Goal: Transaction & Acquisition: Book appointment/travel/reservation

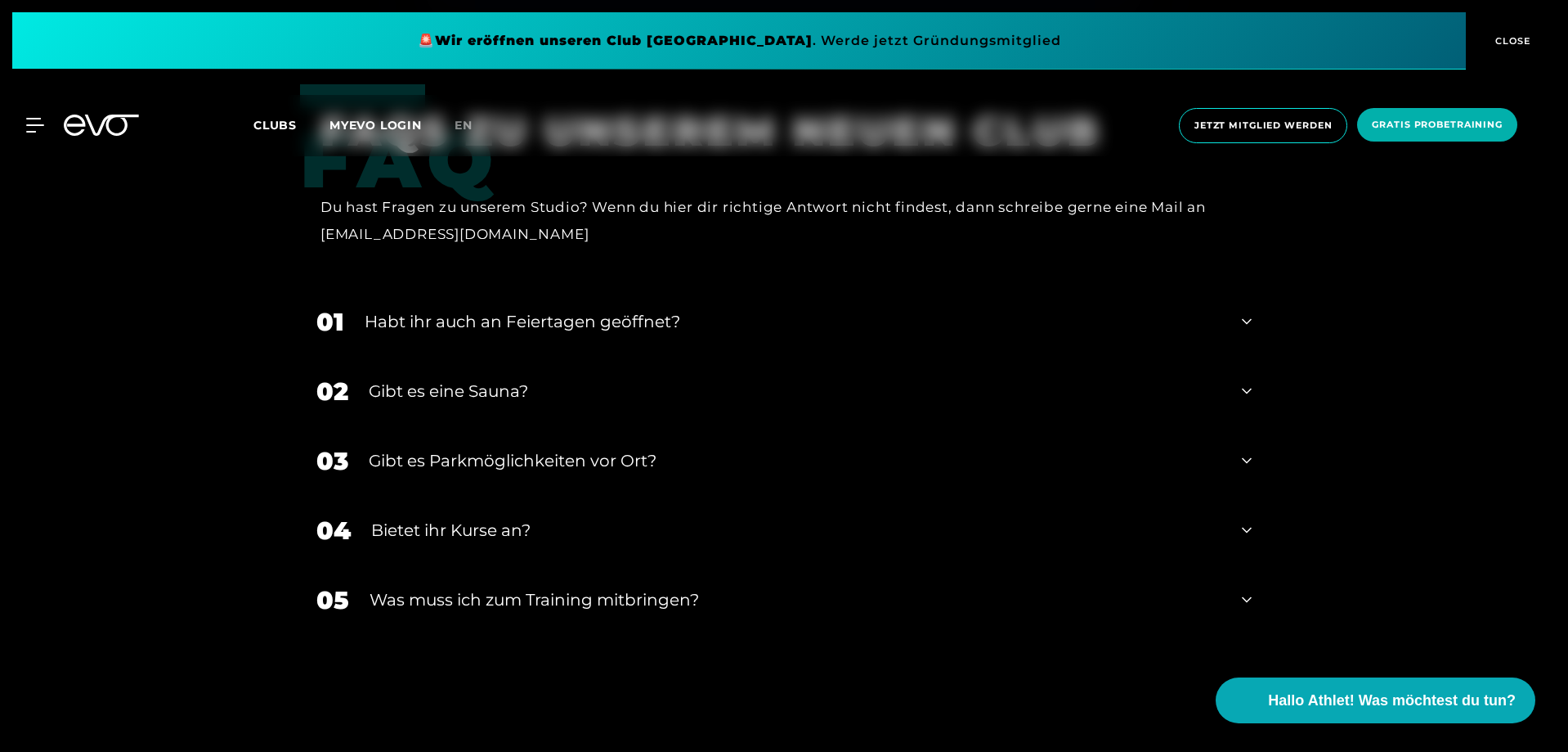
scroll to position [5236, 0]
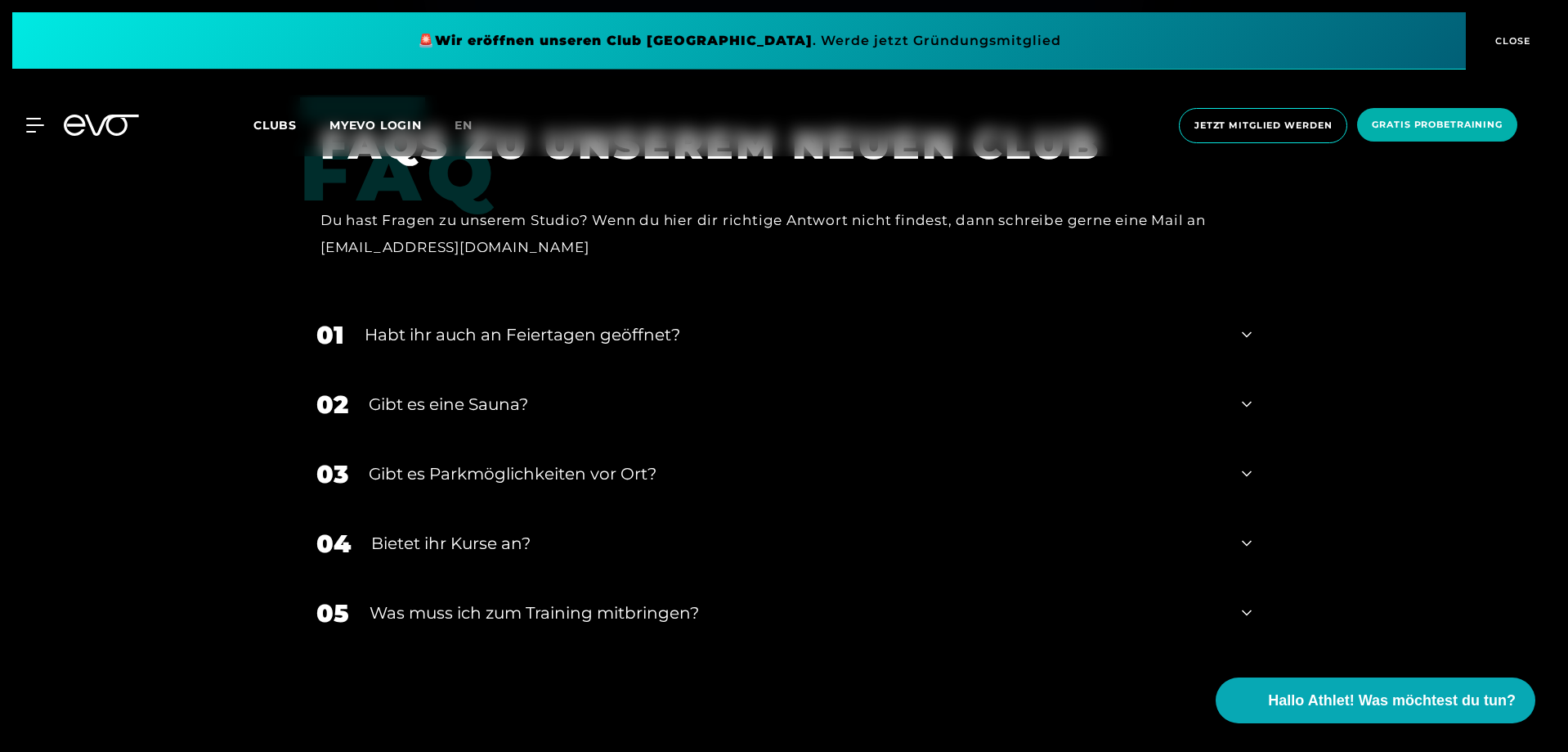
click at [541, 322] on div "Habt ihr auch an Feiertagen geöffnet?" at bounding box center [794, 335] width 857 height 25
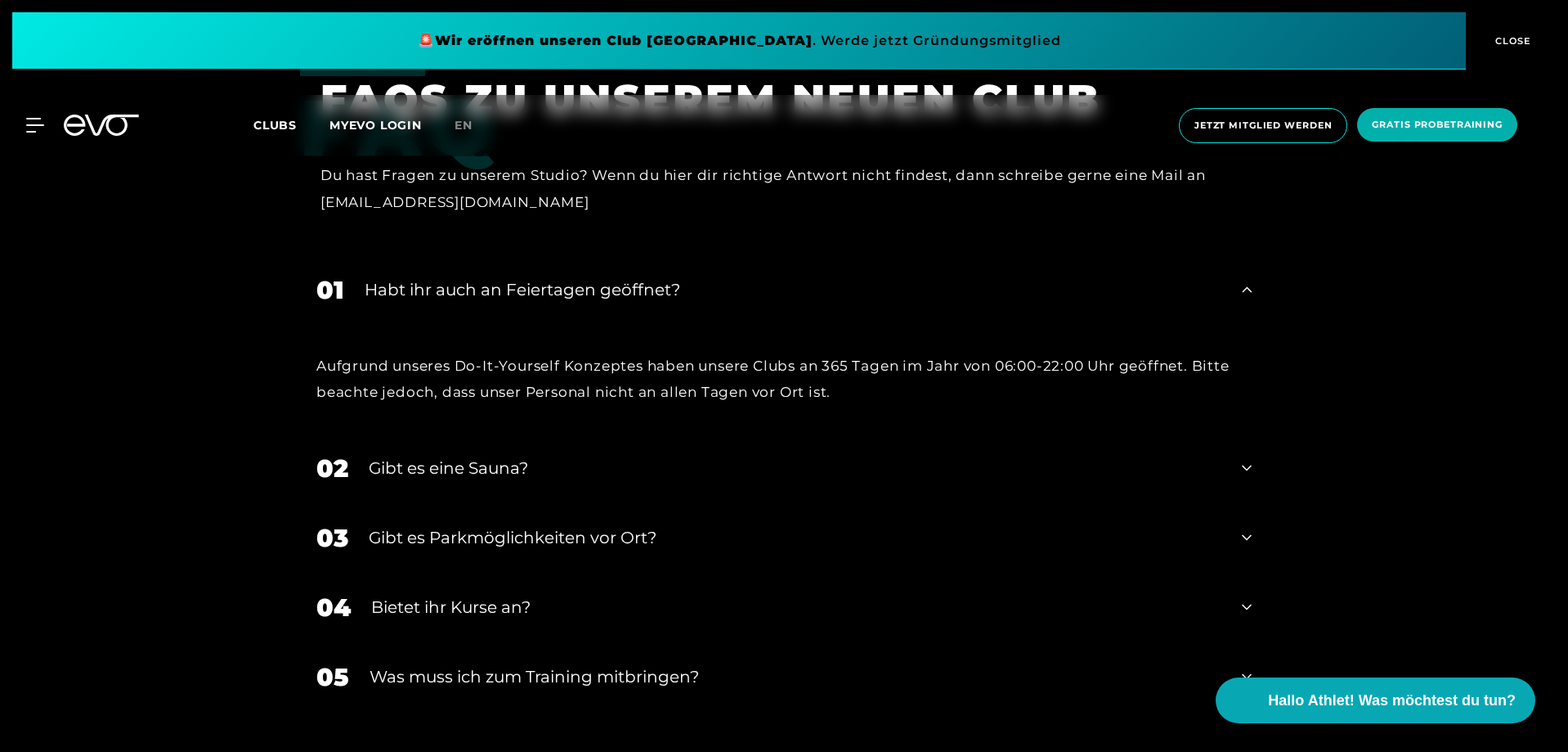
scroll to position [5317, 0]
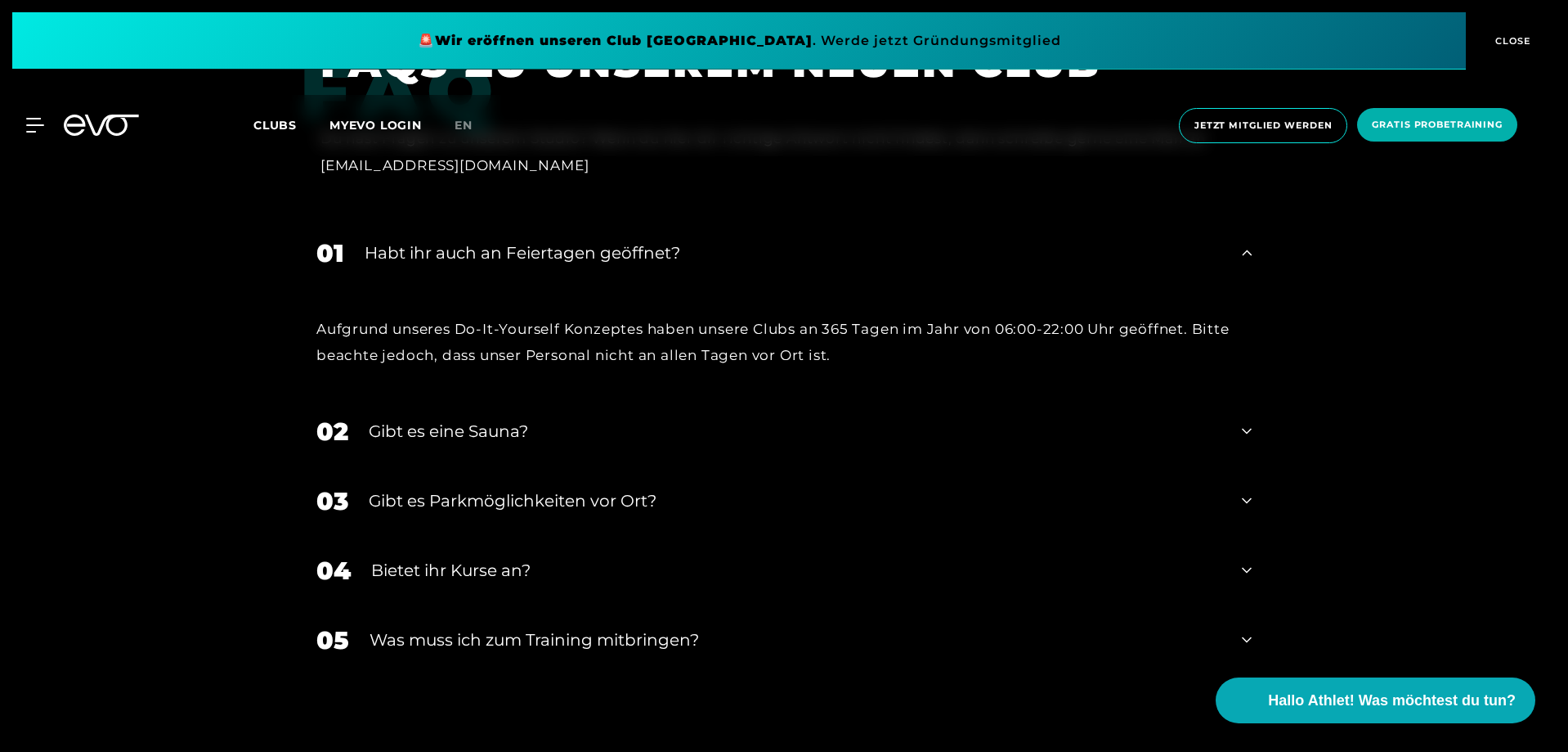
click at [506, 418] on div "Gibt es eine Sauna?" at bounding box center [794, 431] width 853 height 25
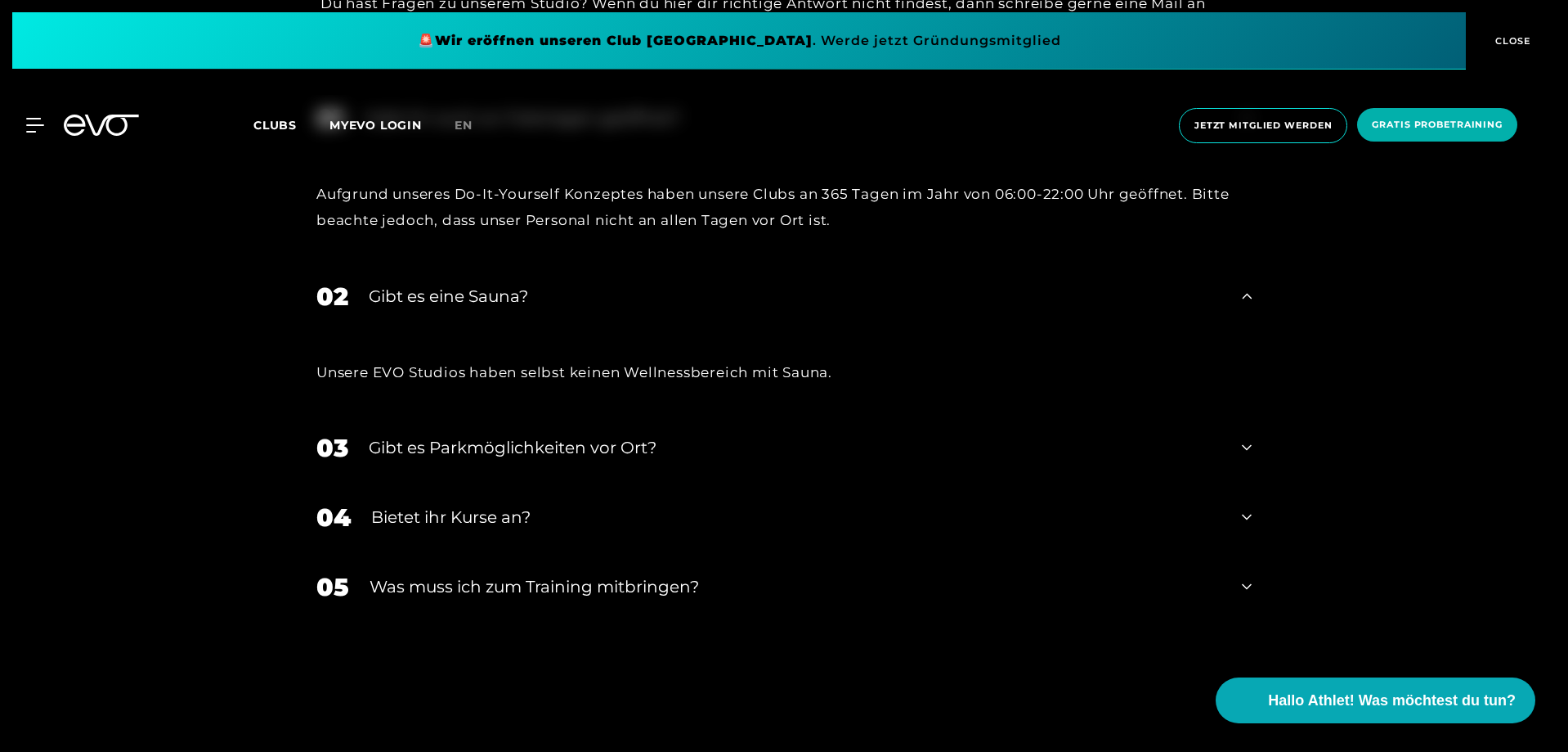
scroll to position [5481, 0]
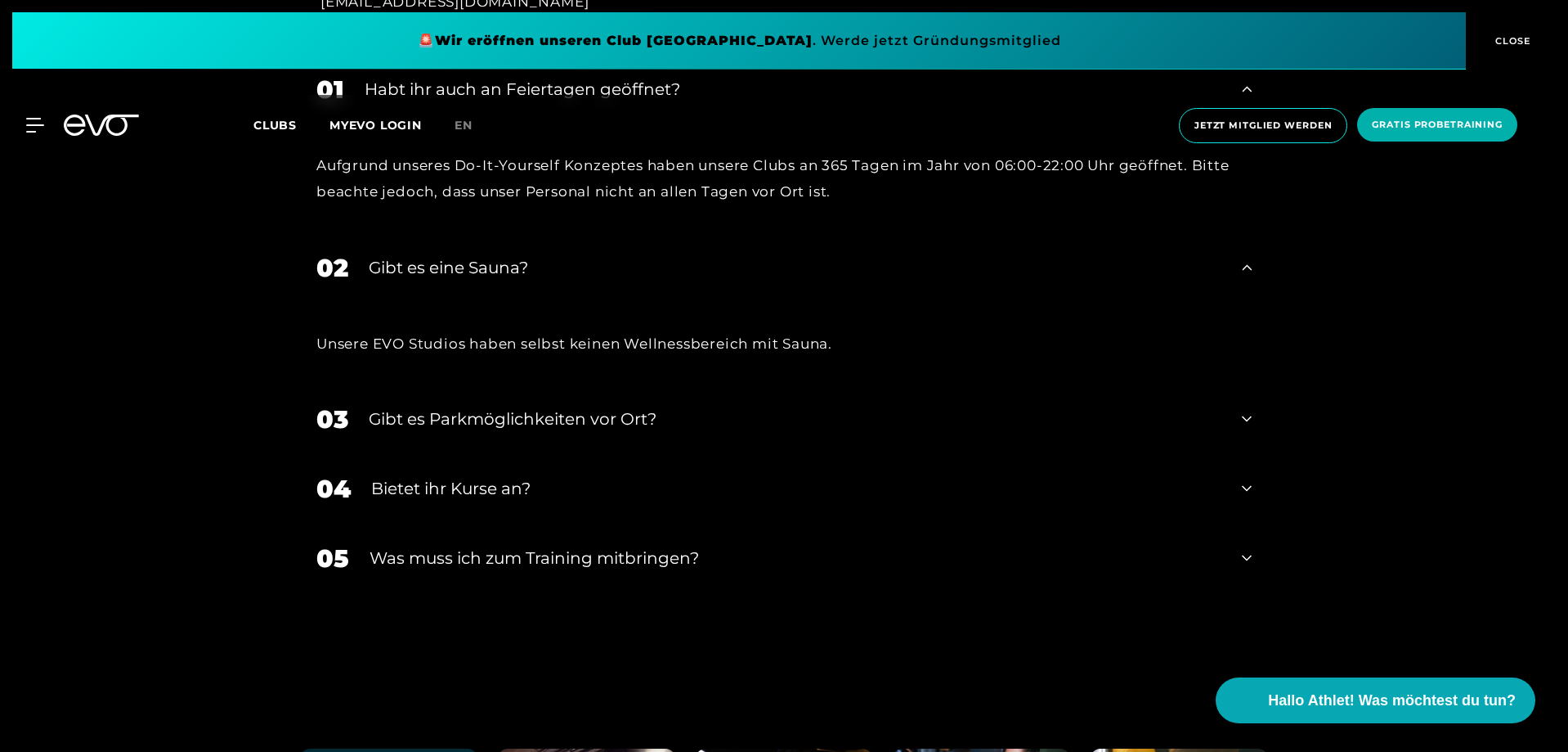
click at [610, 407] on div "Gibt es Parkmöglichkeiten vor Ort?" at bounding box center [794, 419] width 853 height 25
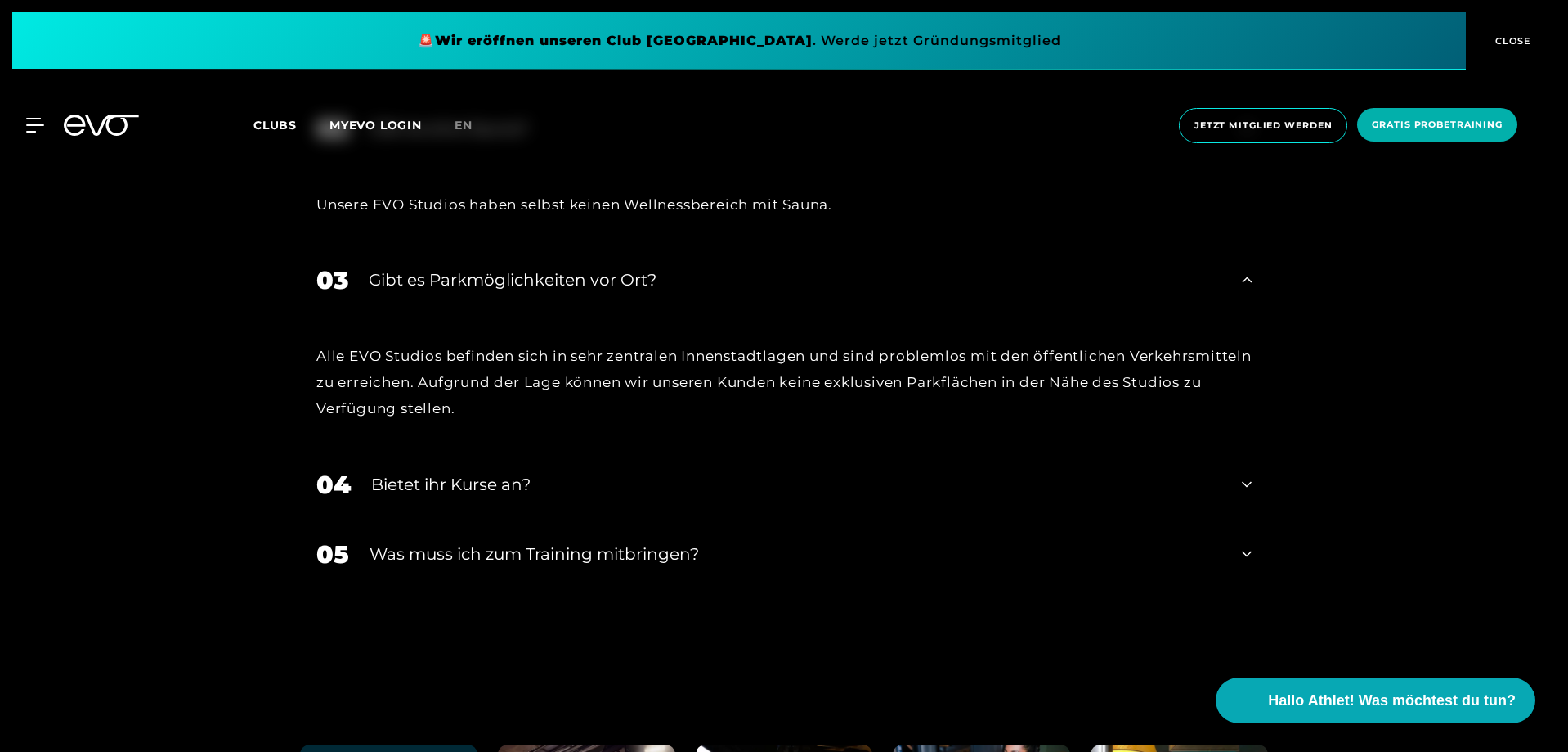
scroll to position [5645, 0]
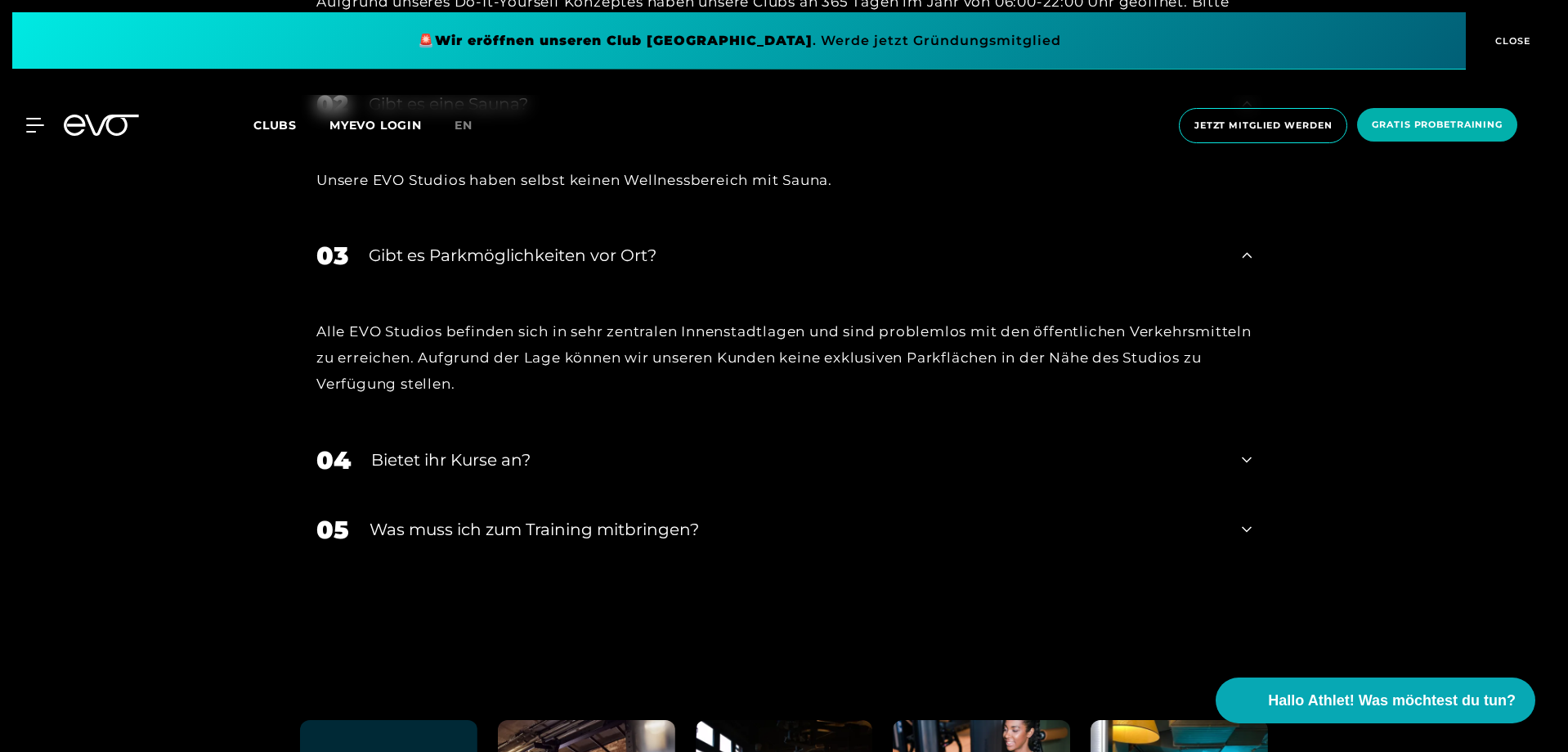
click at [453, 448] on div "Bietet ihr Kurse an?" at bounding box center [796, 460] width 851 height 25
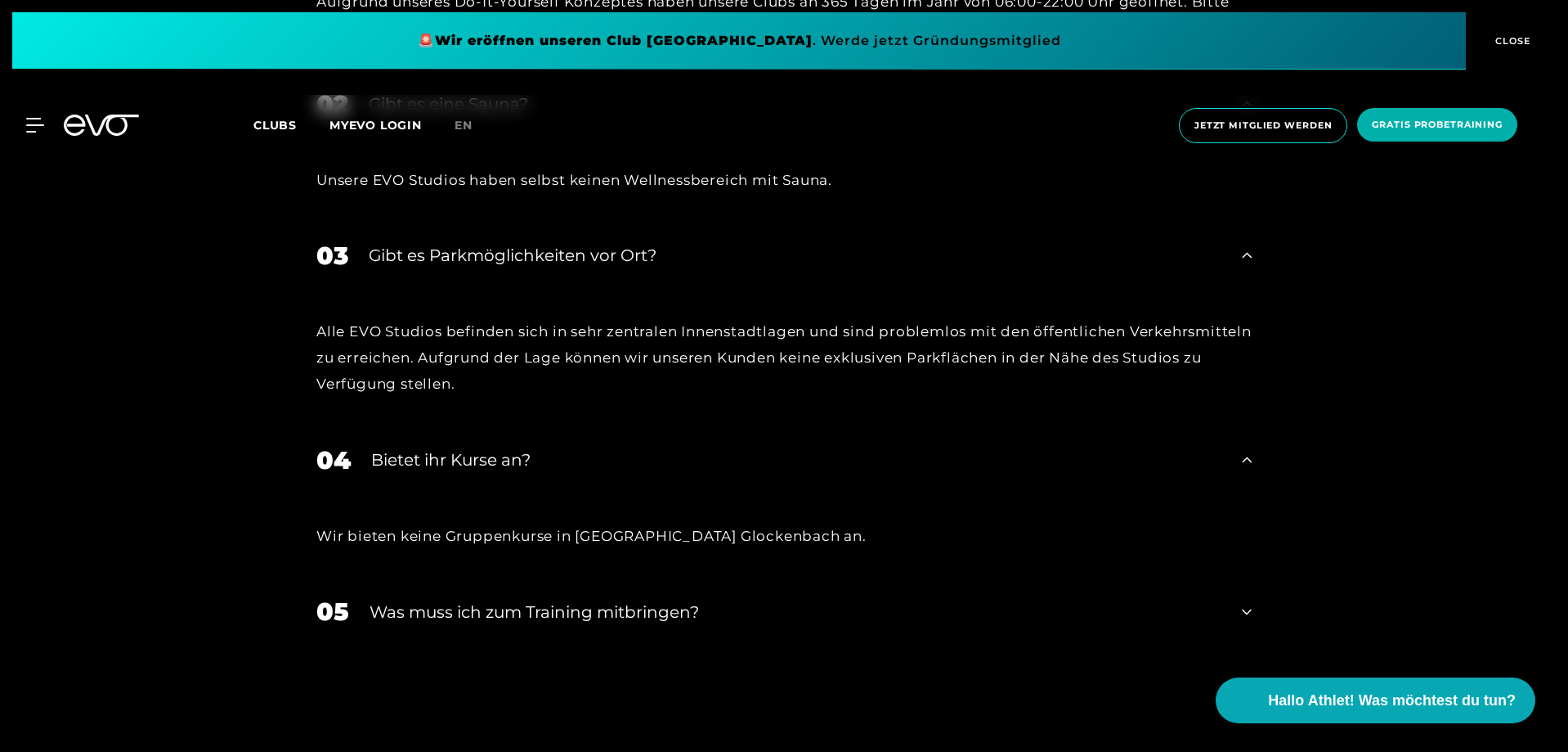
click at [522, 600] on div "Was muss ich zum Training mitbringen?" at bounding box center [795, 612] width 852 height 25
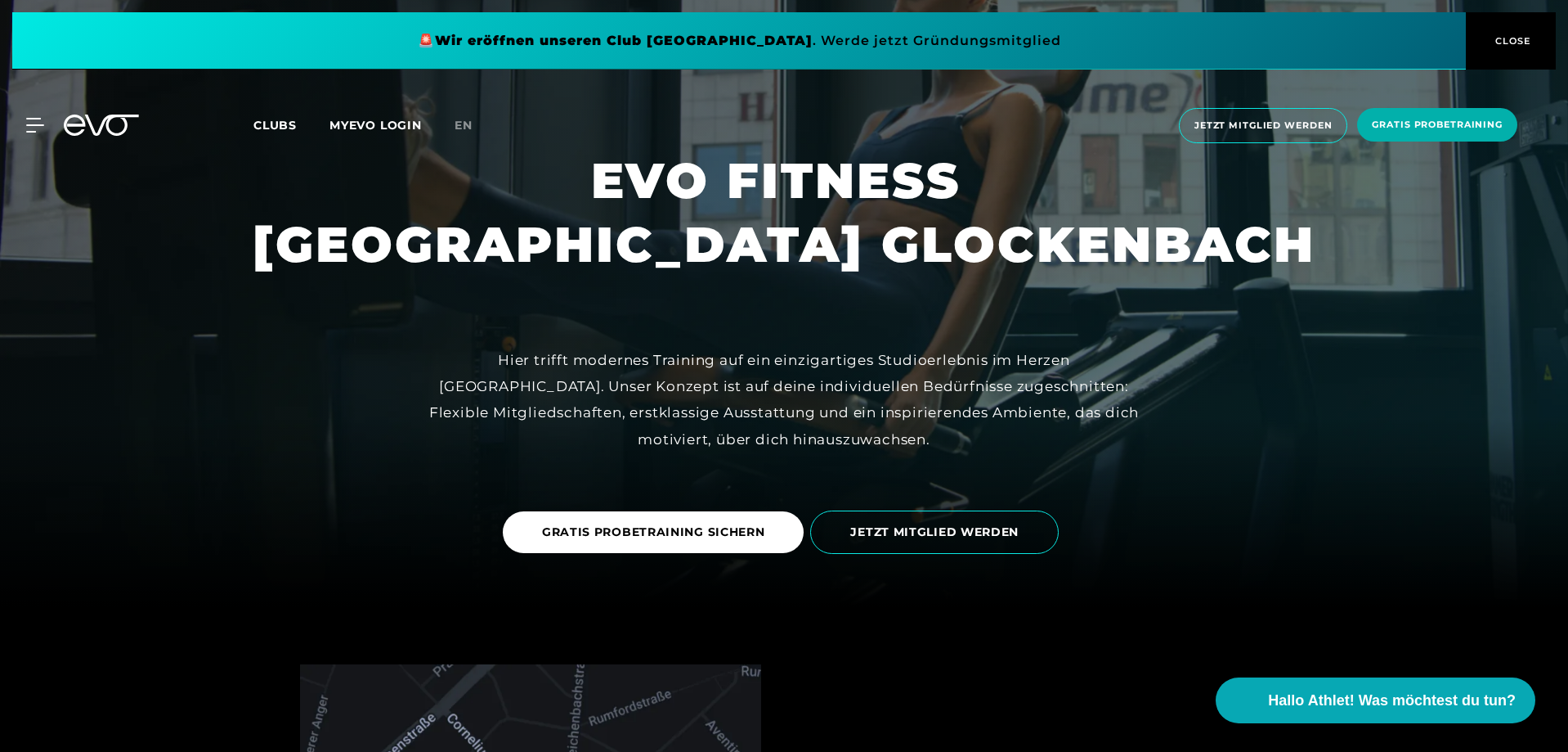
scroll to position [0, 0]
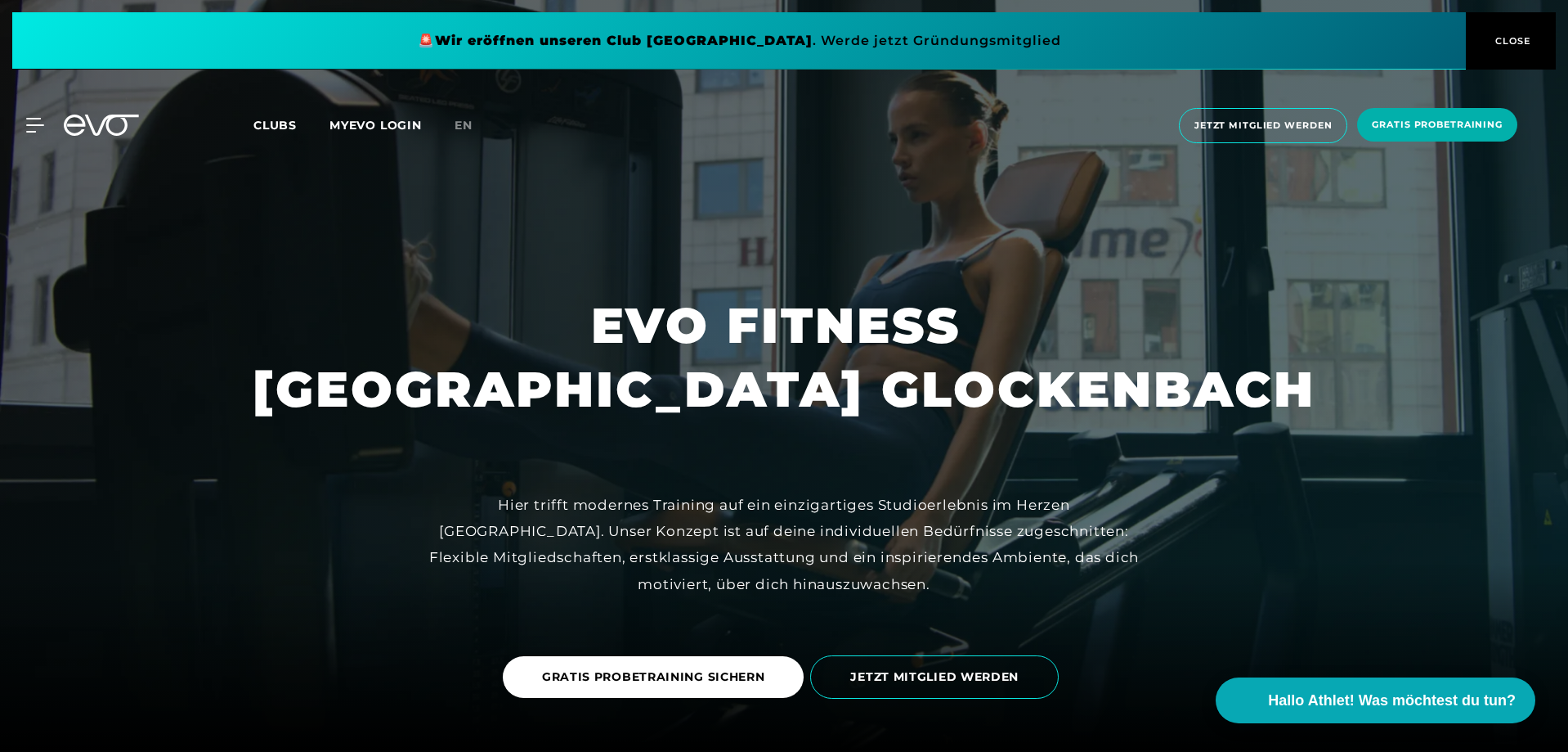
click at [40, 134] on div "MyEVO Login Über EVO Mitgliedschaften Probetraining TAGESPASS EVO Studios [GEOG…" at bounding box center [783, 126] width 1561 height 61
click at [32, 127] on icon at bounding box center [37, 125] width 24 height 14
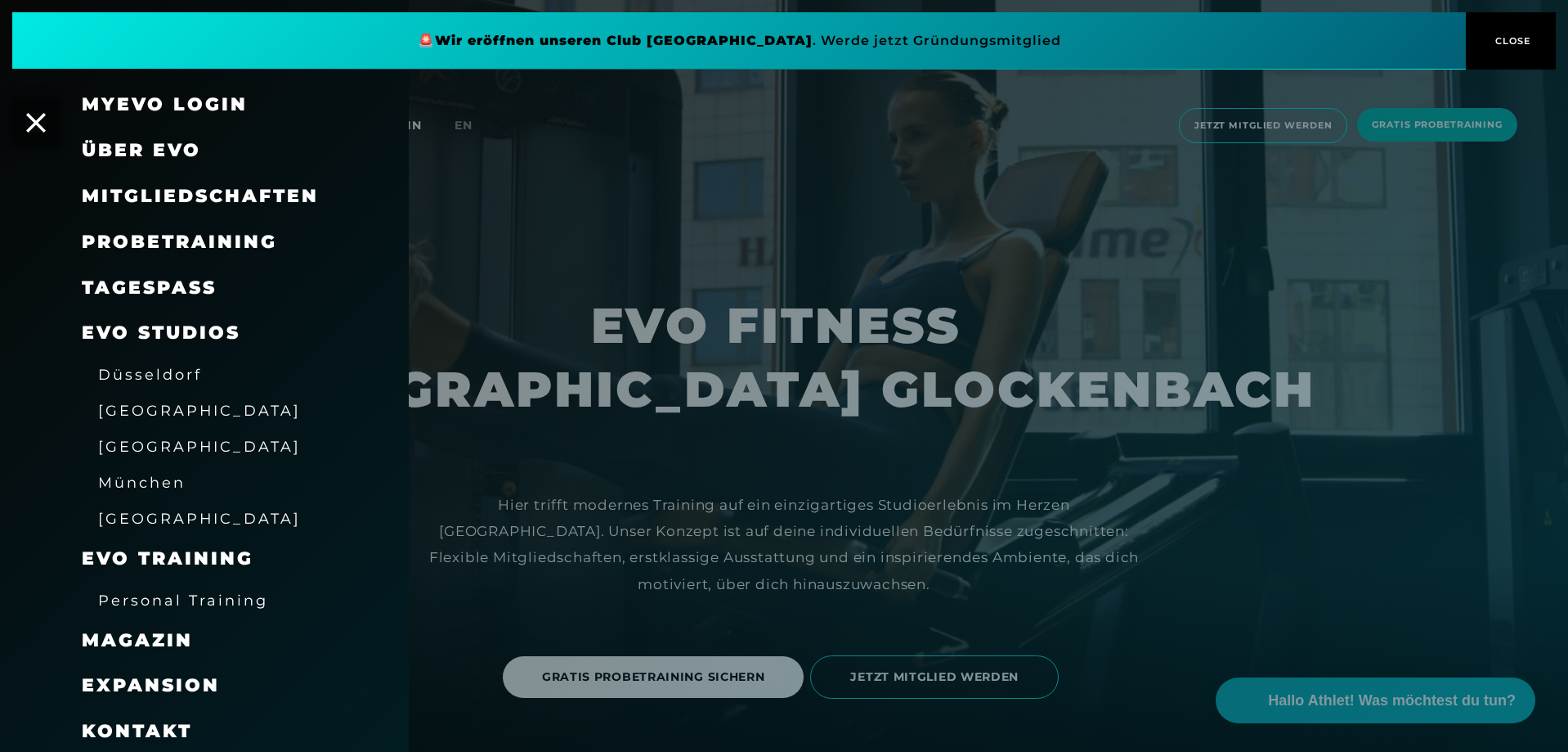
click at [162, 152] on span "Über EVO" at bounding box center [141, 150] width 119 height 22
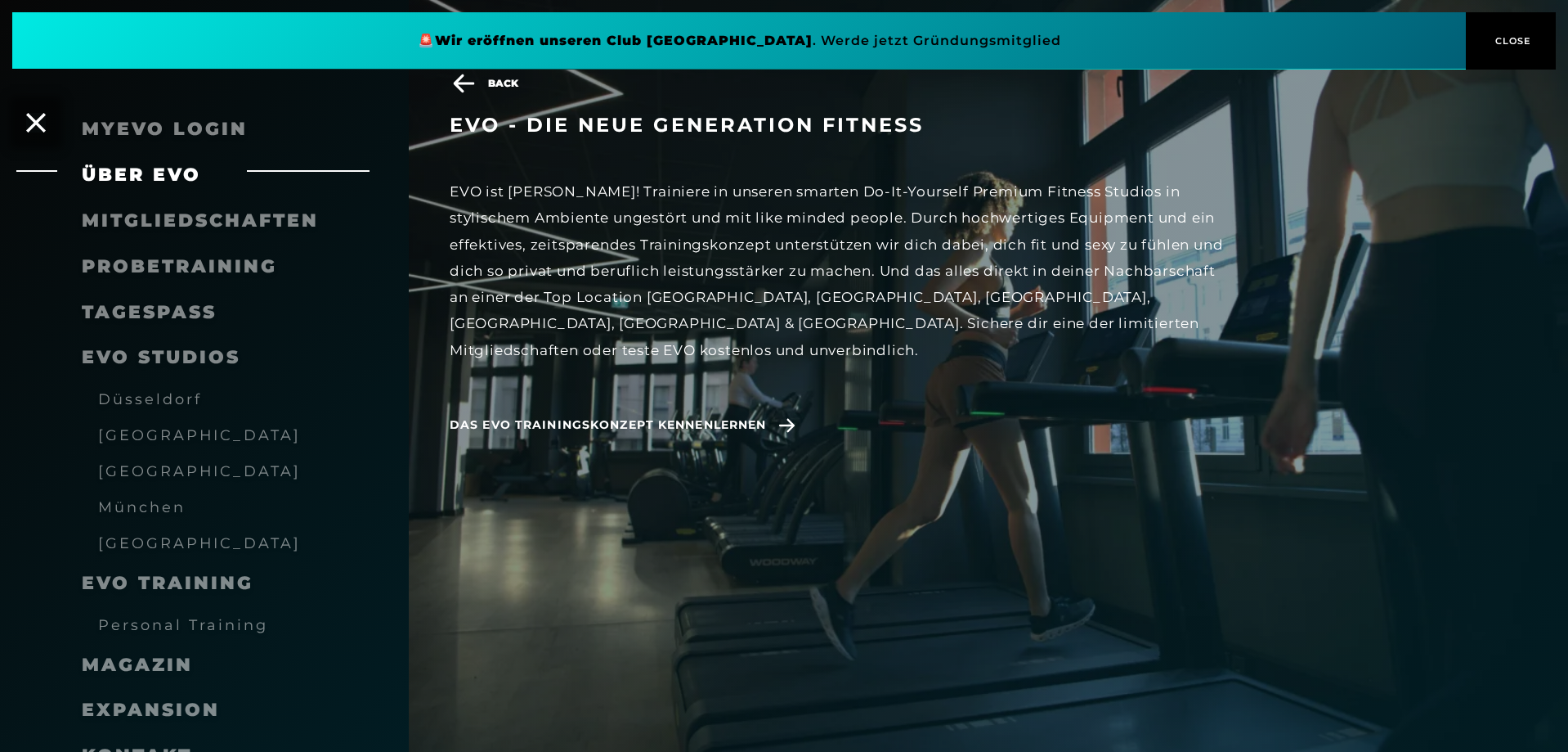
click at [159, 261] on span "Probetraining" at bounding box center [179, 266] width 195 height 22
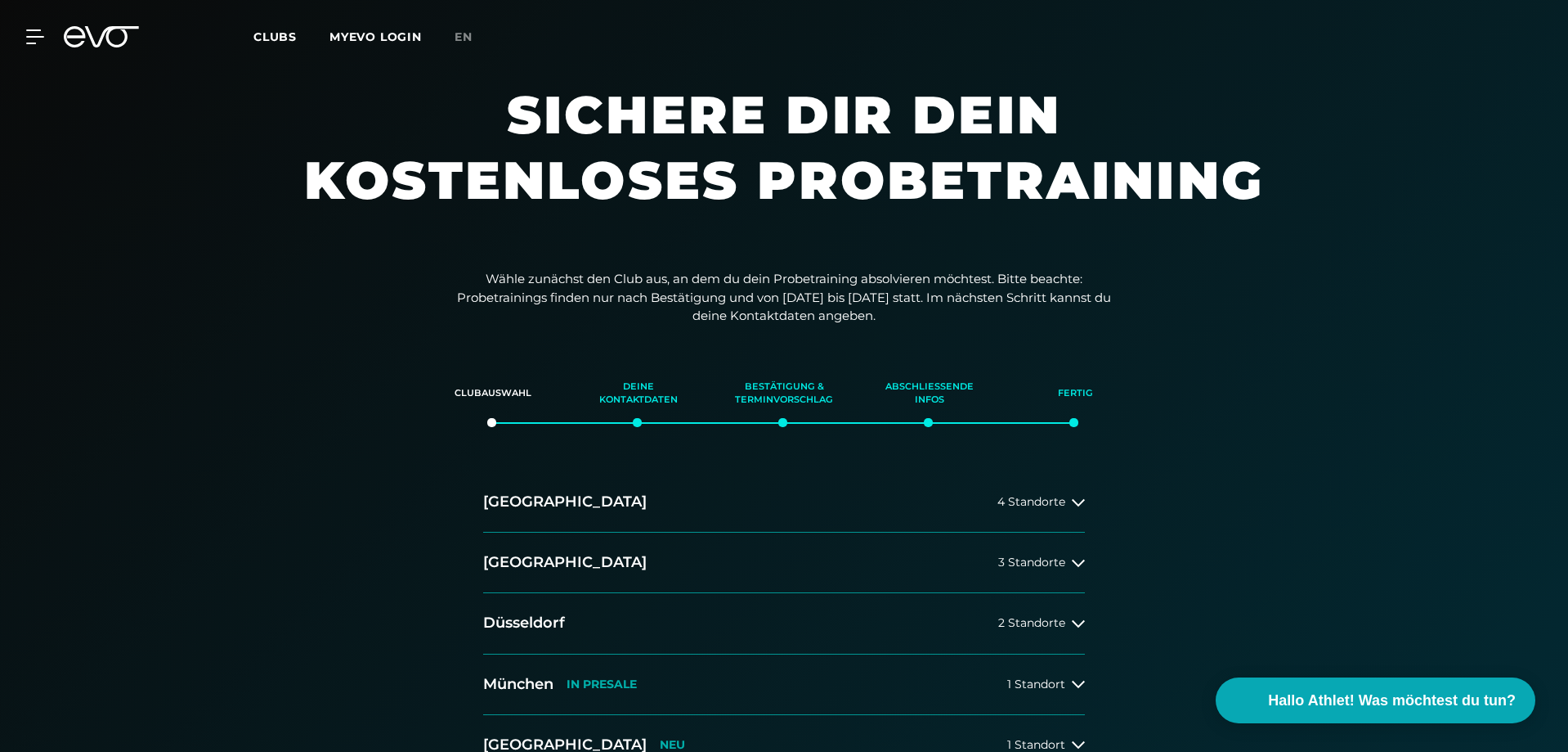
scroll to position [246, 0]
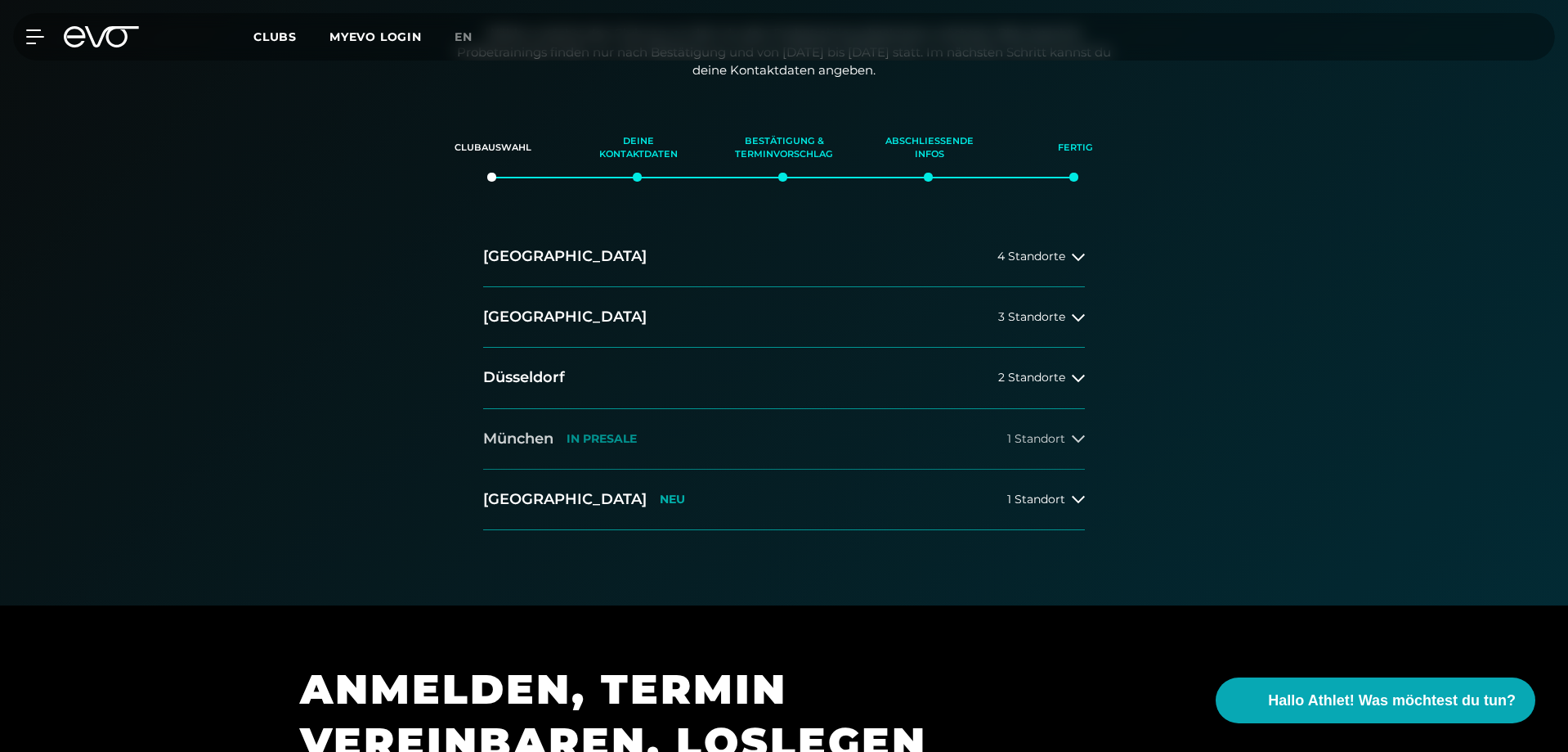
click at [829, 437] on button "[GEOGRAPHIC_DATA] IN [GEOGRAPHIC_DATA] 1 Standort" at bounding box center [784, 439] width 602 height 61
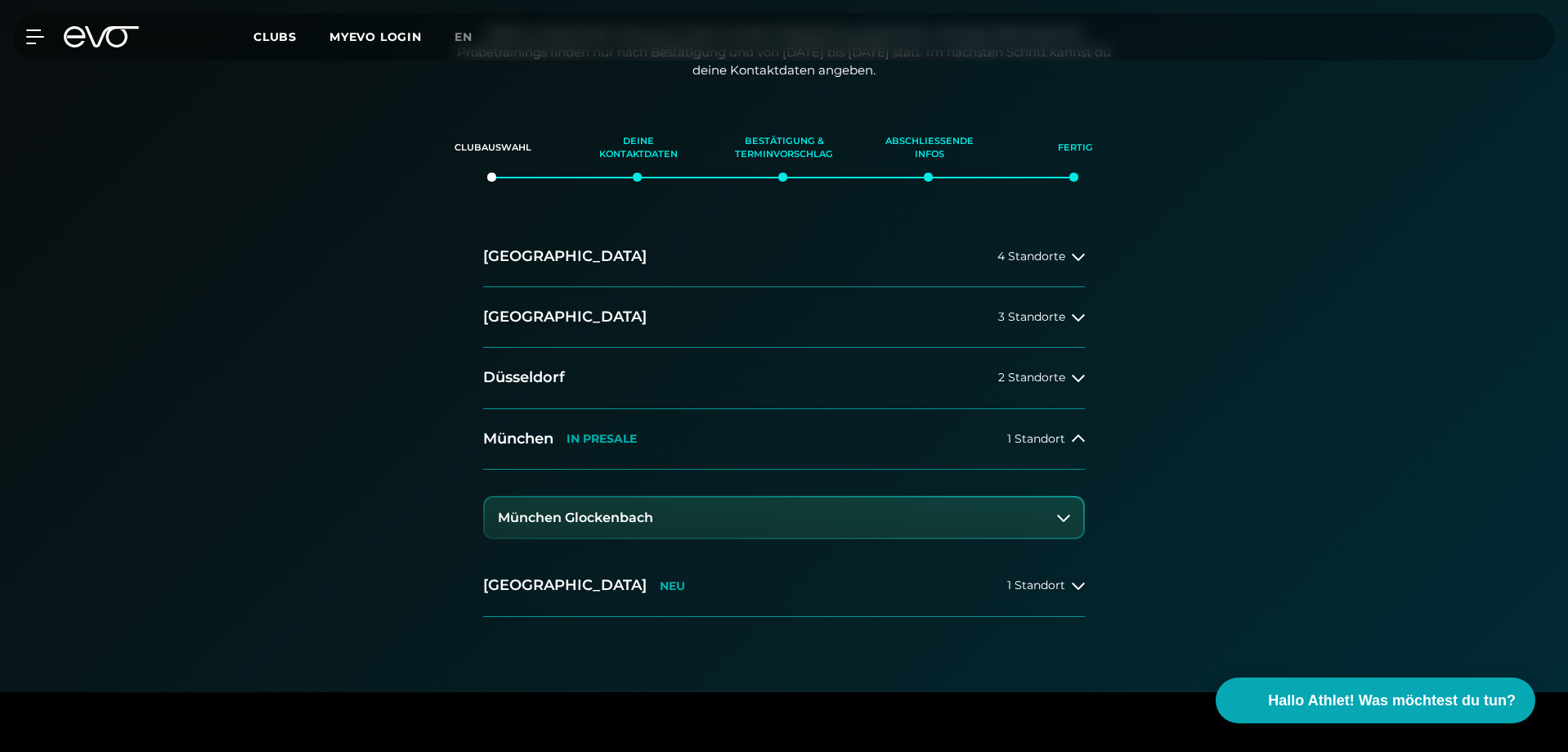
click at [618, 517] on h3 "München Glockenbach" at bounding box center [575, 518] width 155 height 14
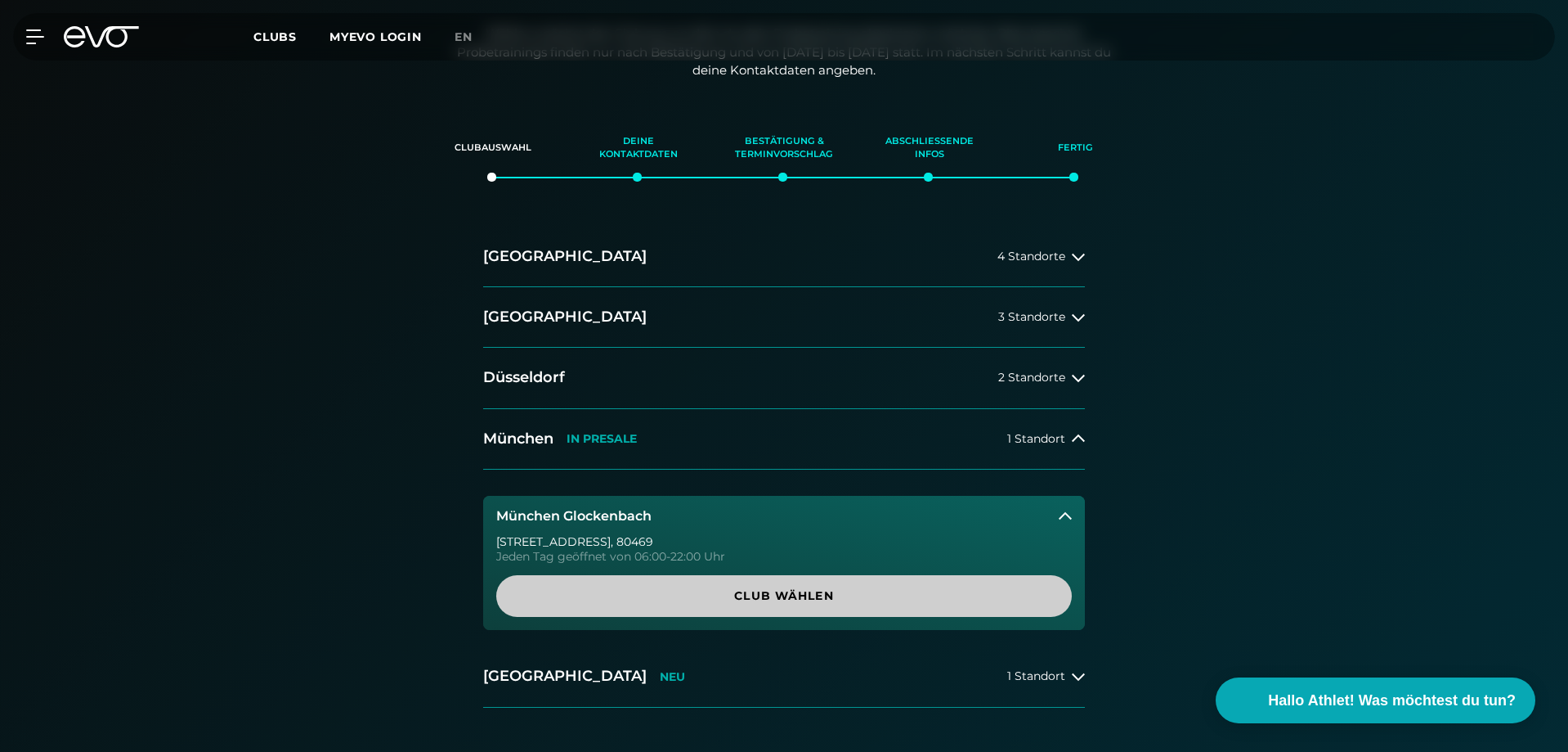
click at [734, 599] on span "Club wählen" at bounding box center [784, 596] width 497 height 17
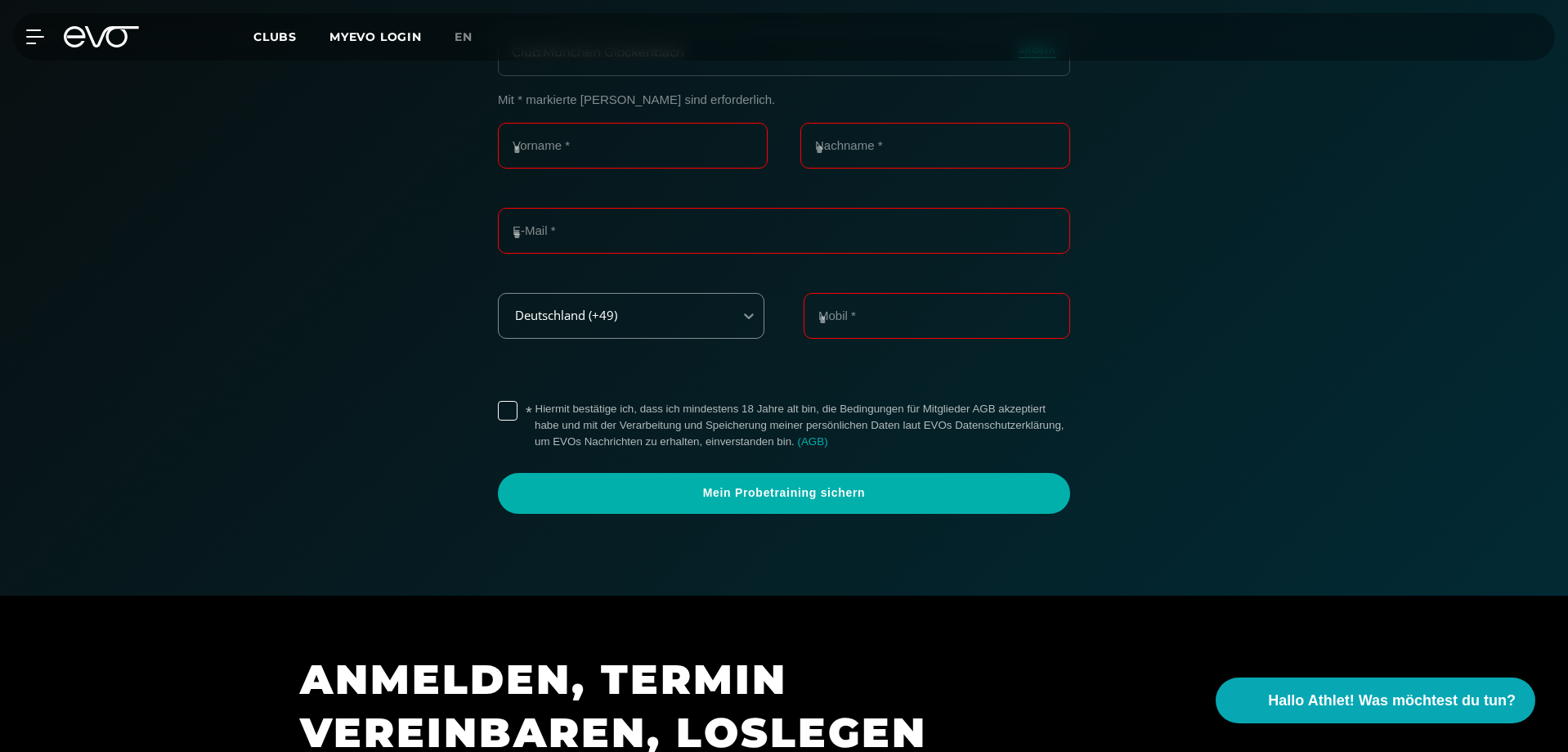
scroll to position [444, 0]
